Goal: Understand process/instructions: Learn how to perform a task or action

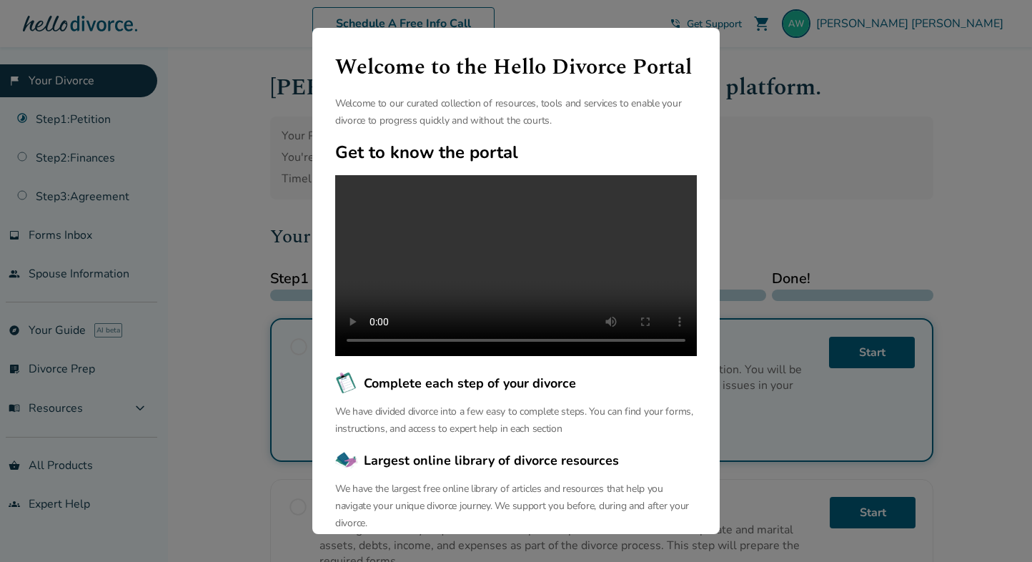
click at [850, 254] on div "Welcome to the Hello Divorce Portal Welcome to our curated collection of resour…" at bounding box center [516, 281] width 1032 height 562
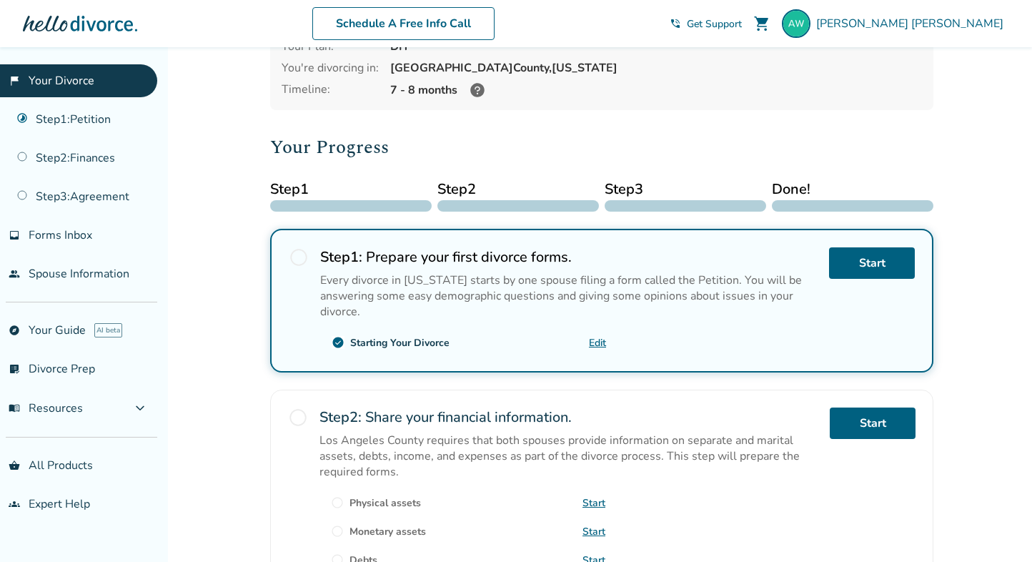
scroll to position [99, 0]
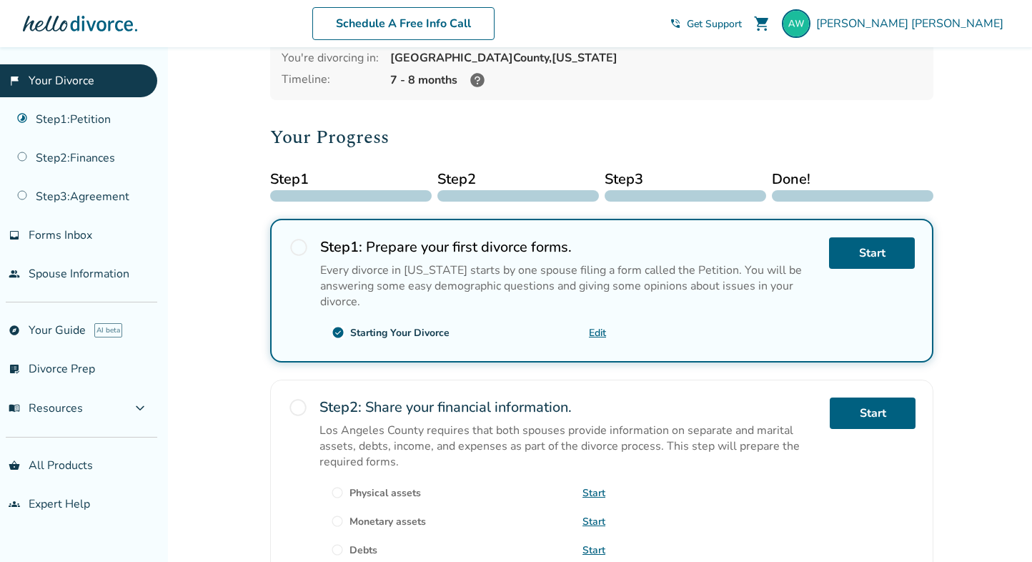
click at [299, 244] on span "radio_button_unchecked" at bounding box center [299, 247] width 20 height 20
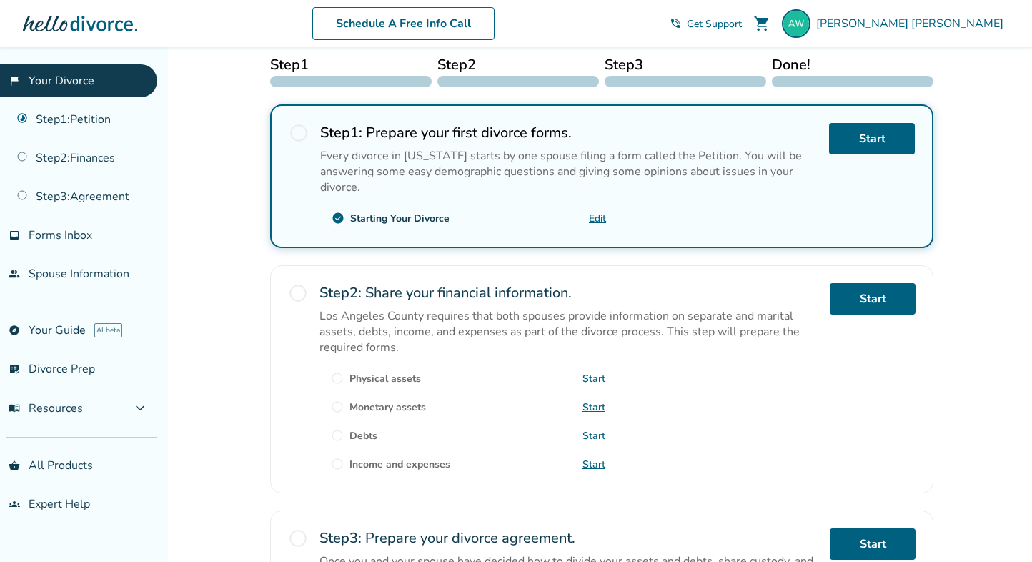
scroll to position [239, 0]
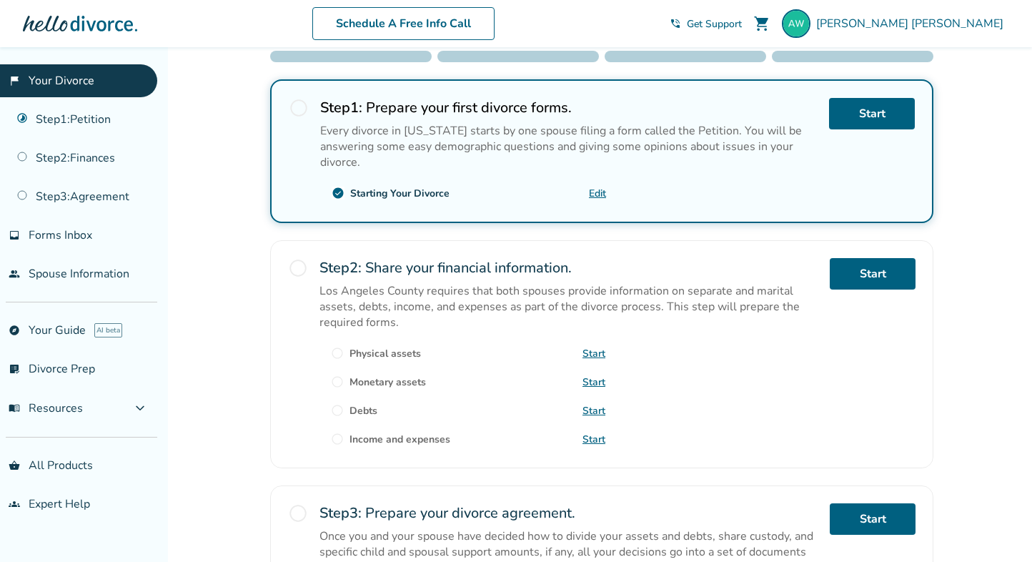
click at [870, 128] on div "Start" at bounding box center [872, 151] width 86 height 106
click at [865, 111] on link "Start" at bounding box center [872, 113] width 86 height 31
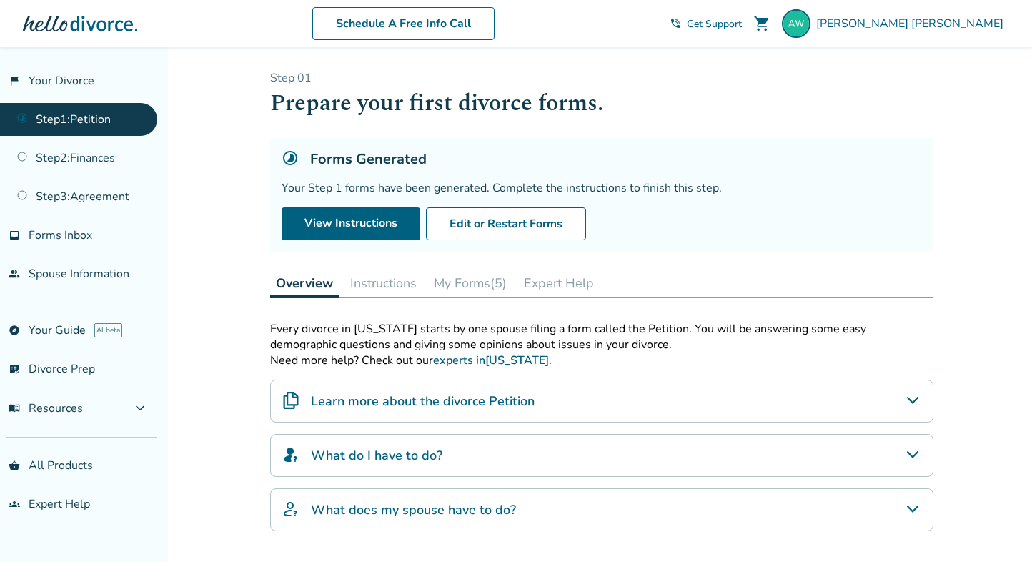
scroll to position [203, 0]
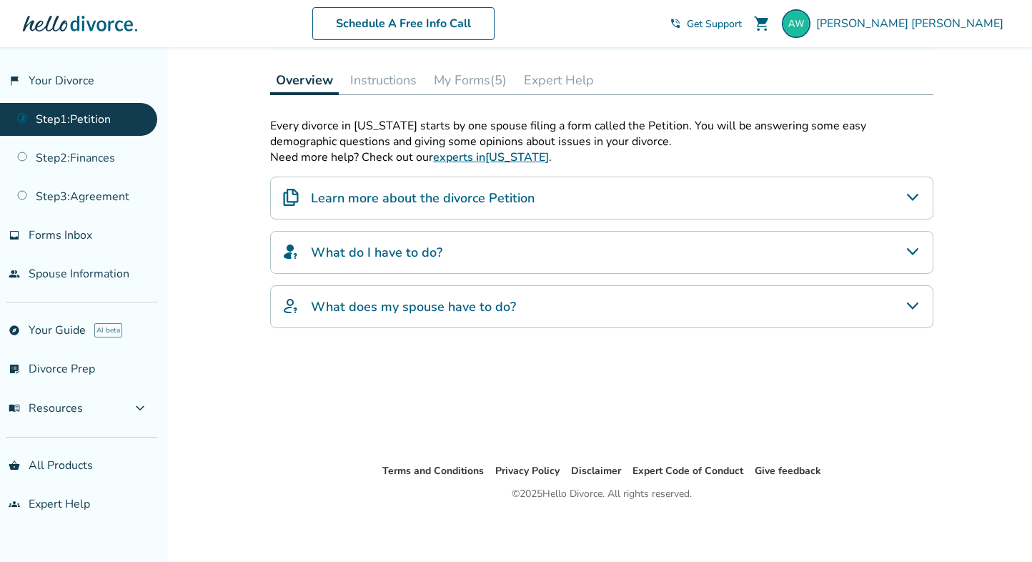
click at [500, 76] on button "My Forms (5)" at bounding box center [470, 80] width 84 height 29
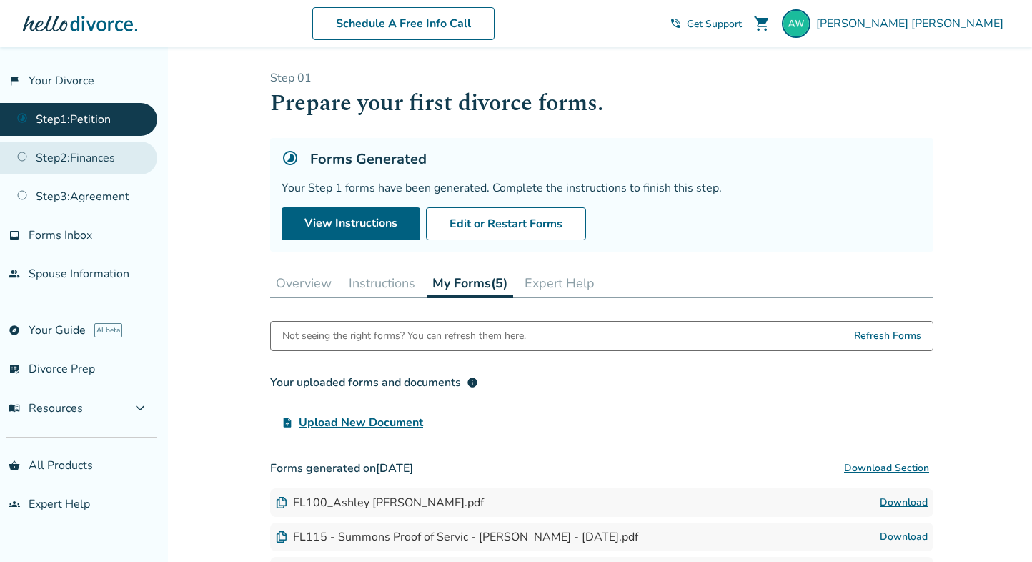
click at [100, 151] on link "Step 2 : Finances" at bounding box center [78, 157] width 157 height 33
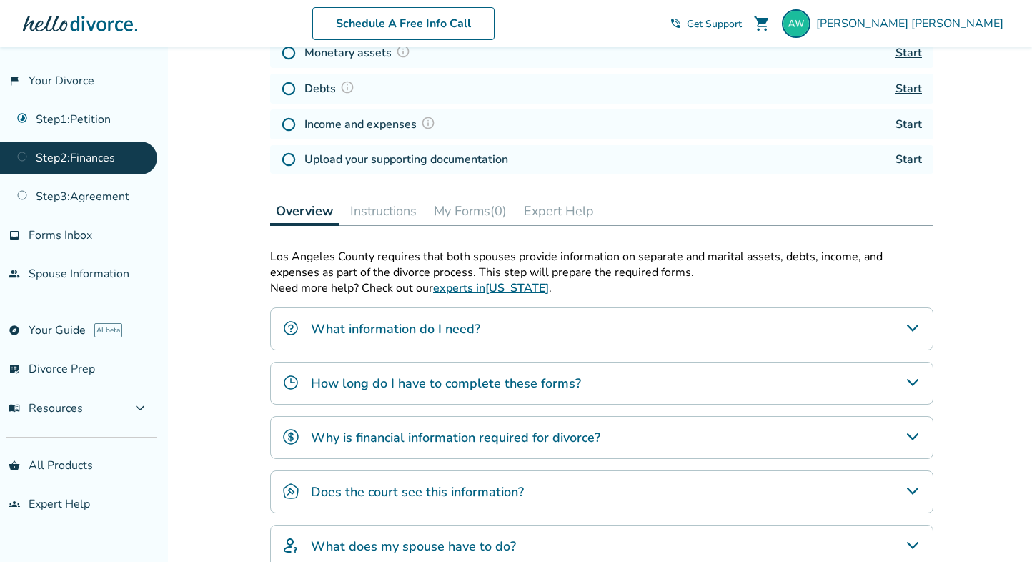
scroll to position [280, 0]
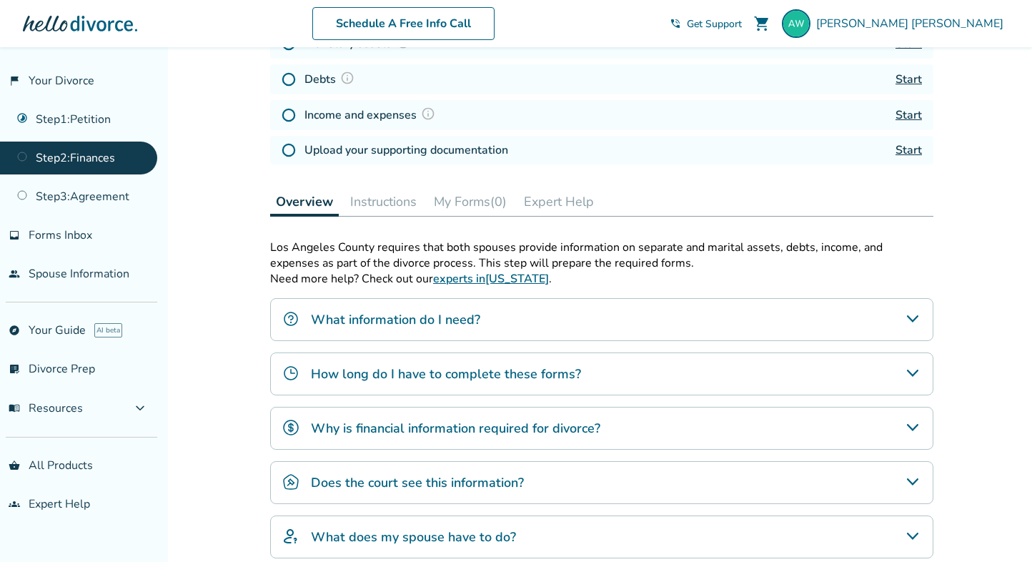
click at [440, 321] on h4 "What information do I need?" at bounding box center [395, 319] width 169 height 19
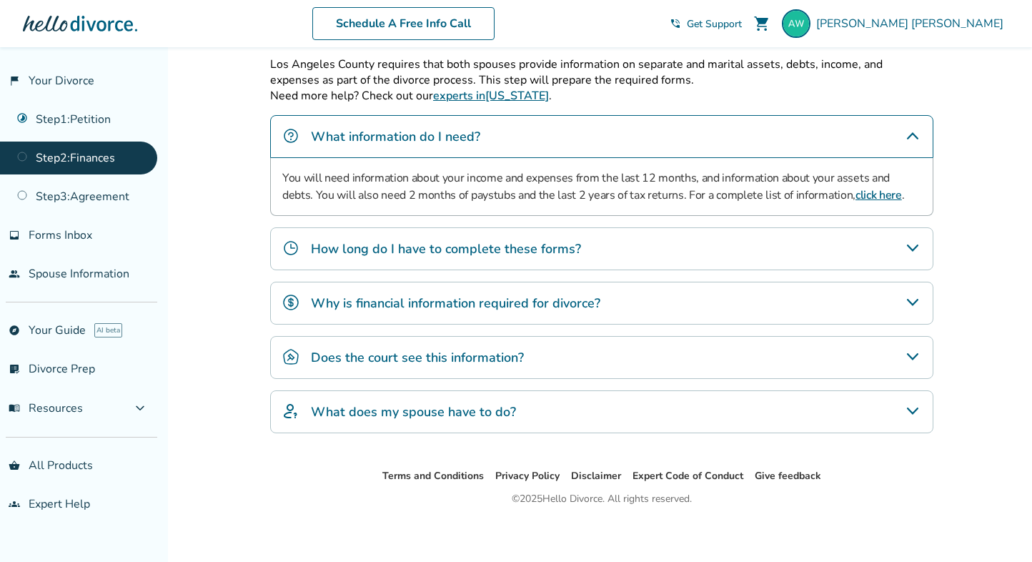
scroll to position [467, 0]
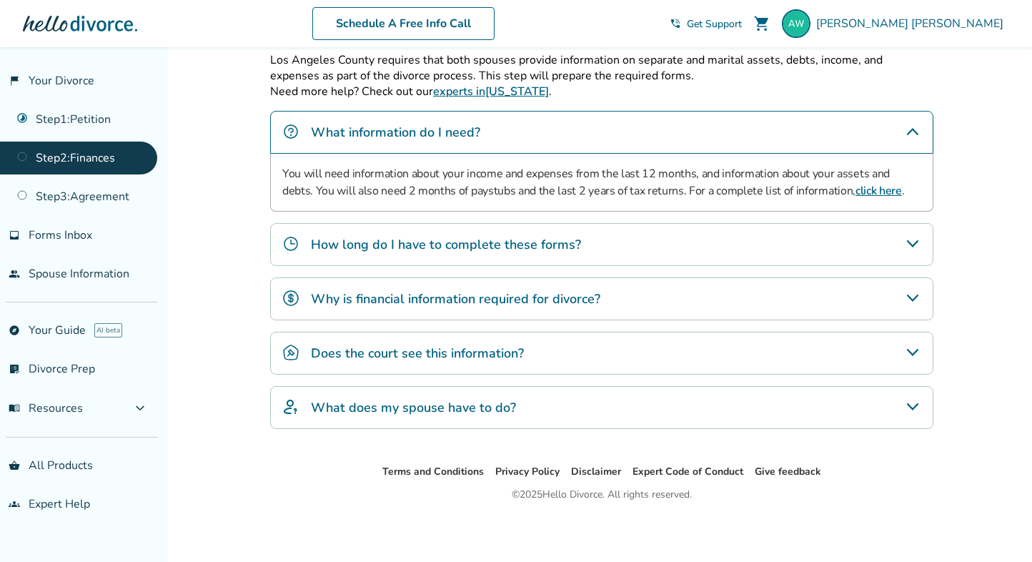
click at [502, 291] on h4 "Why is financial information required for divorce?" at bounding box center [455, 298] width 289 height 19
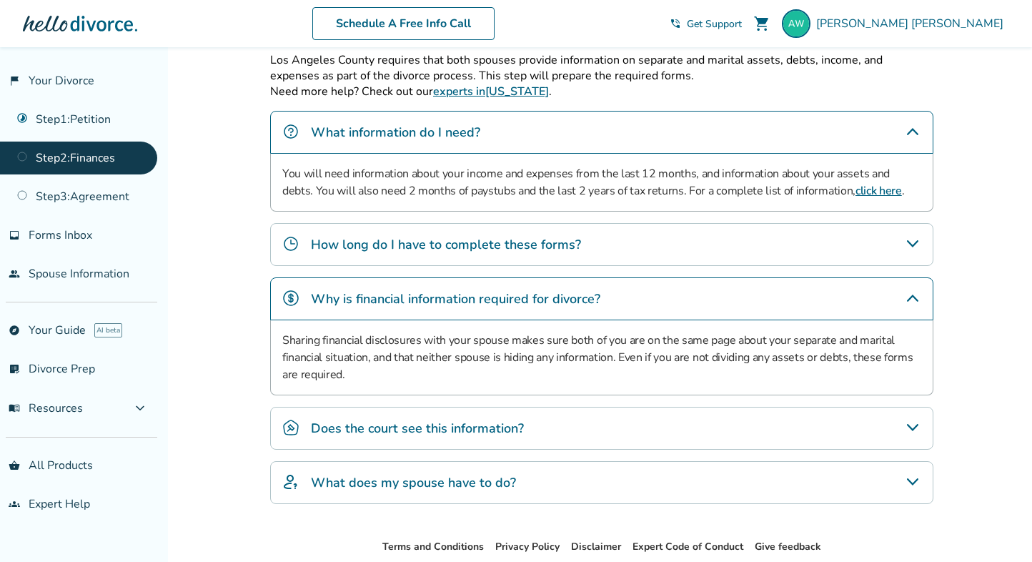
scroll to position [542, 0]
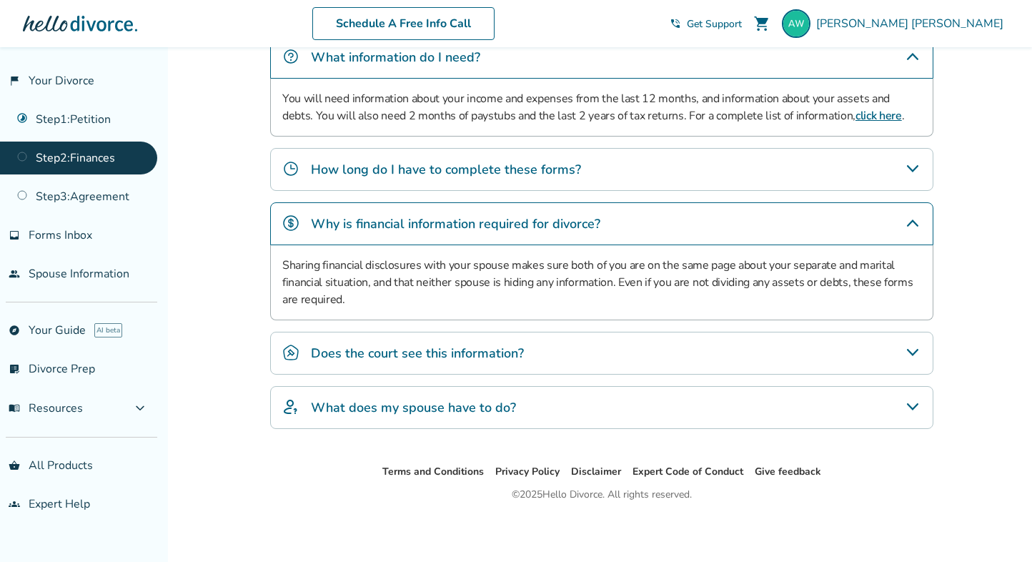
click at [504, 352] on h4 "Does the court see this information?" at bounding box center [417, 353] width 213 height 19
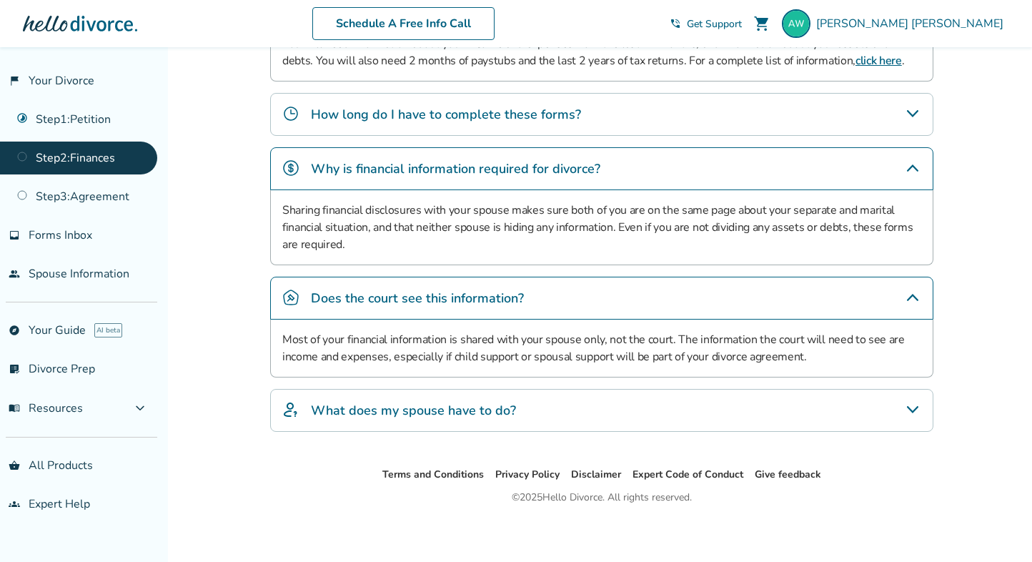
scroll to position [595, 0]
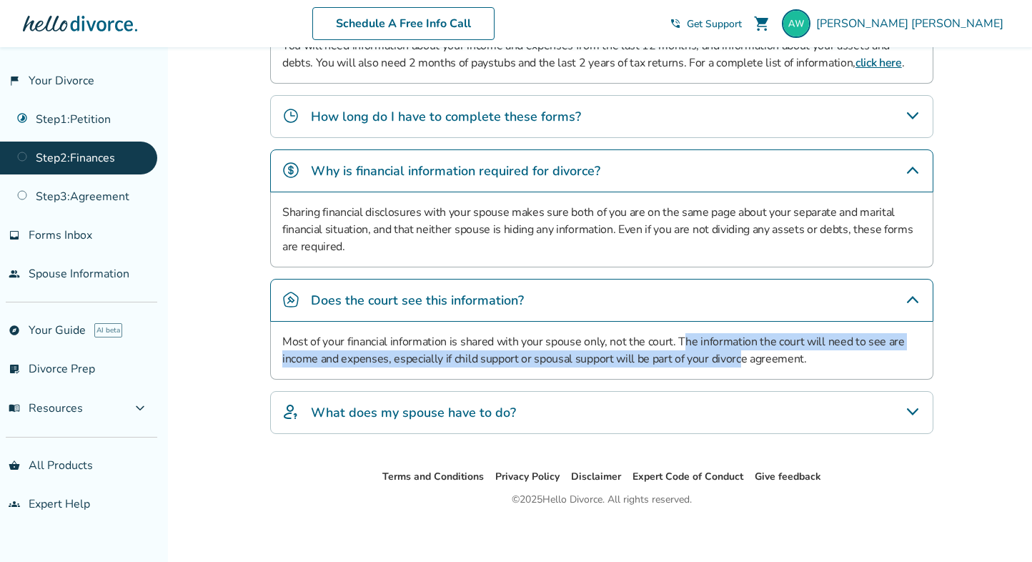
drag, startPoint x: 680, startPoint y: 340, endPoint x: 744, endPoint y: 371, distance: 70.6
click at [744, 371] on div "Most of your financial information is shared with your spouse only, not the cou…" at bounding box center [601, 350] width 663 height 58
click at [558, 412] on div "What does my spouse have to do?" at bounding box center [601, 412] width 663 height 43
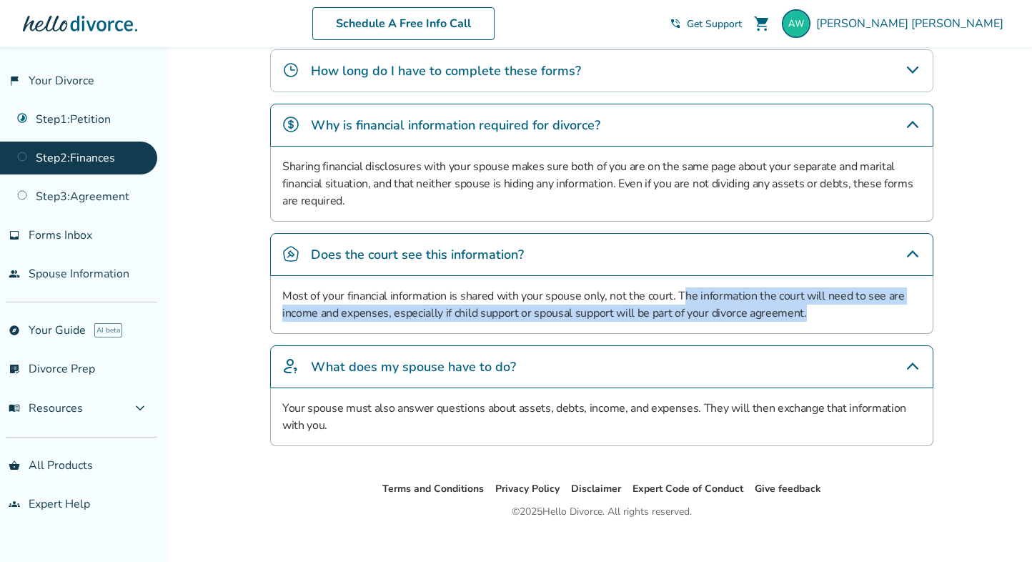
scroll to position [658, 0]
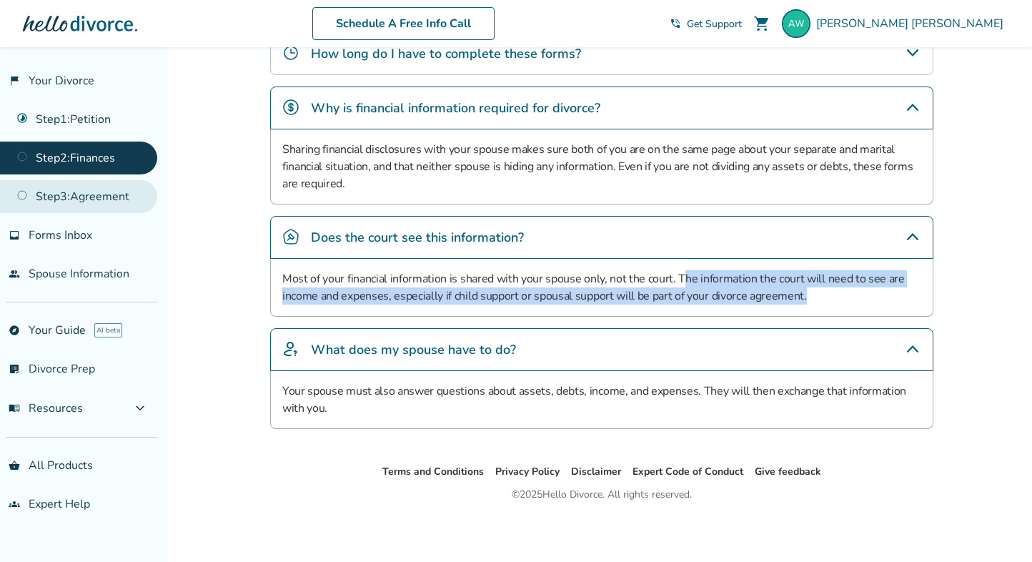
click at [119, 191] on link "Step 3 : Agreement" at bounding box center [78, 196] width 157 height 33
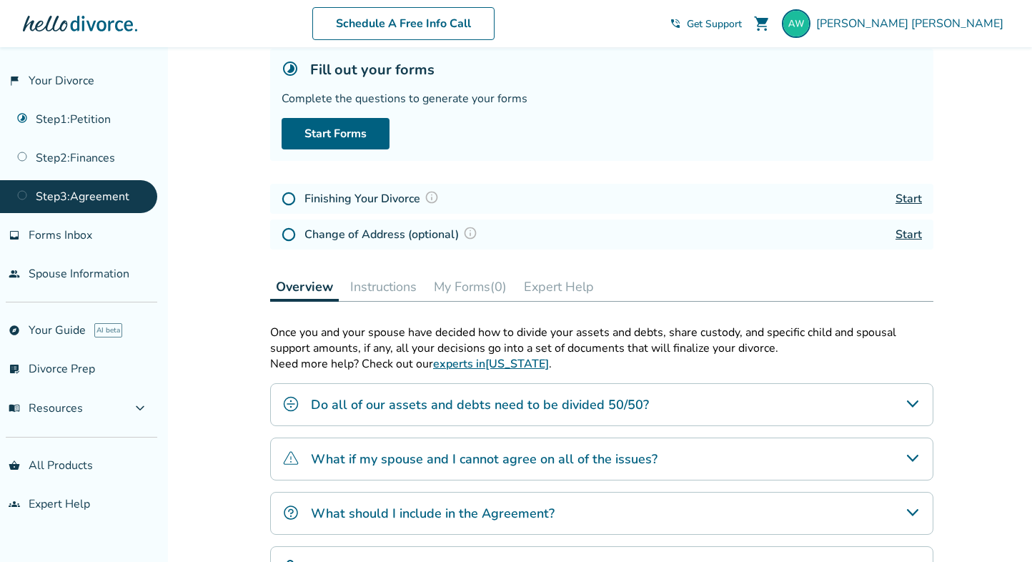
scroll to position [91, 0]
click at [498, 407] on h4 "Do all of our assets and debts need to be divided 50/50?" at bounding box center [480, 403] width 338 height 19
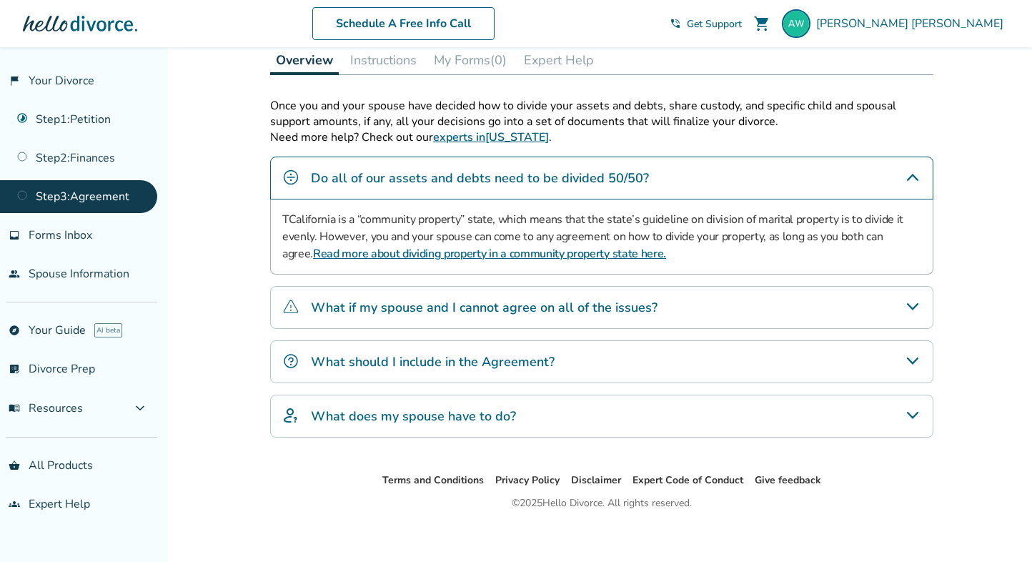
scroll to position [324, 0]
